Goal: Task Accomplishment & Management: Complete application form

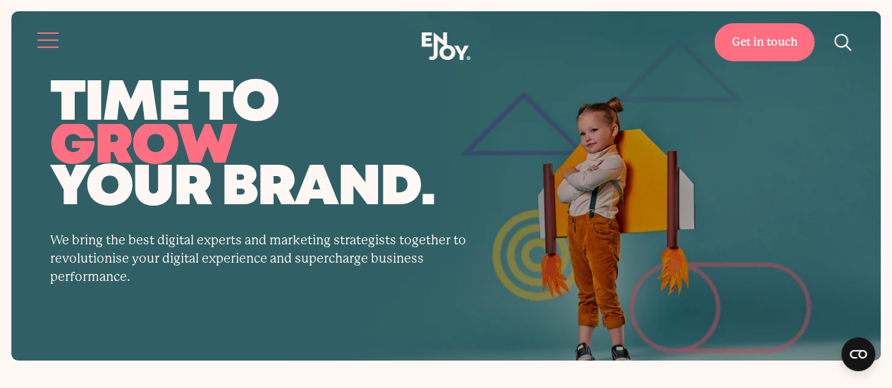
drag, startPoint x: 35, startPoint y: 63, endPoint x: 37, endPoint y: 53, distance: 10.1
click at [35, 63] on header "Get in touch Home Services Work About" at bounding box center [446, 40] width 892 height 81
click at [37, 51] on button "Site navigation" at bounding box center [49, 40] width 30 height 30
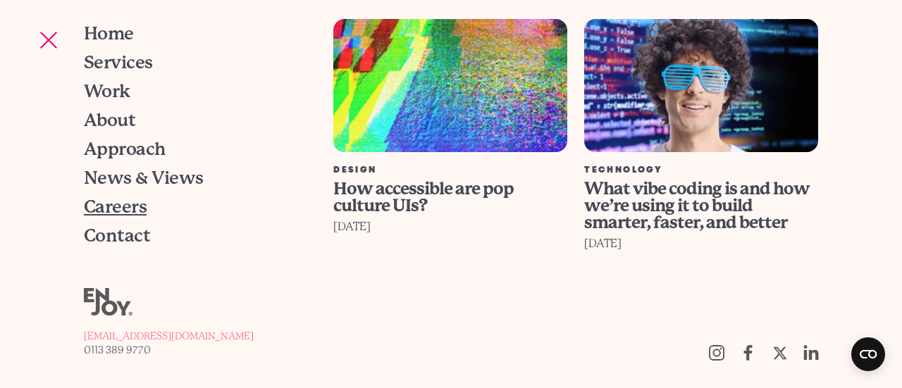
click at [140, 209] on span "Careers" at bounding box center [115, 207] width 63 height 18
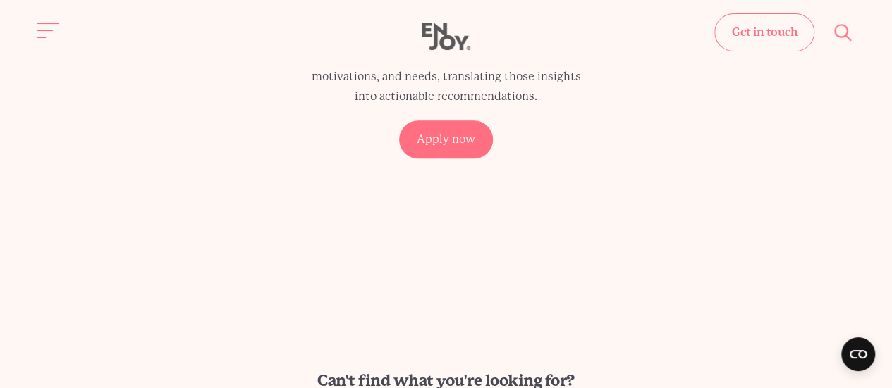
scroll to position [775, 0]
click at [458, 107] on p "We’re looking for a passionate Mixed Method Researcher to join our rapidly expa…" at bounding box center [446, 57] width 288 height 99
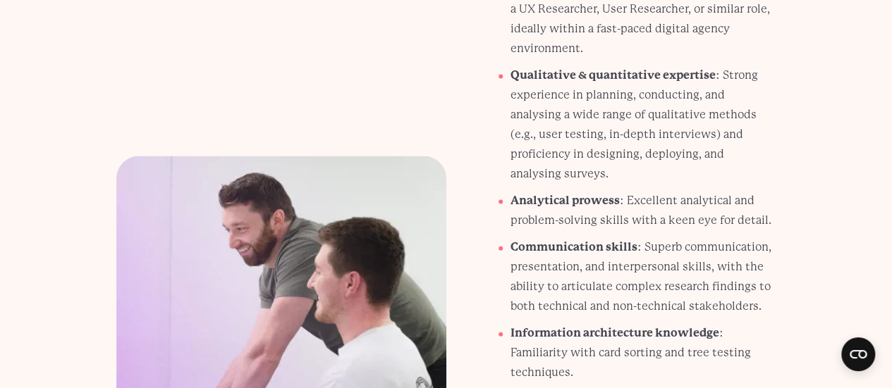
scroll to position [1480, 0]
